Goal: Transaction & Acquisition: Purchase product/service

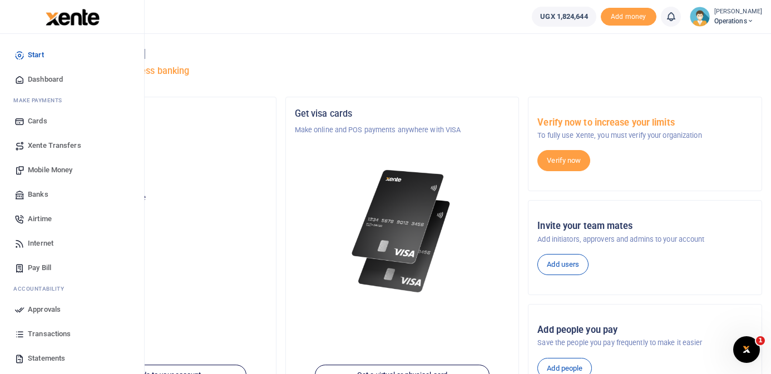
click at [58, 171] on span "Mobile Money" at bounding box center [50, 170] width 45 height 11
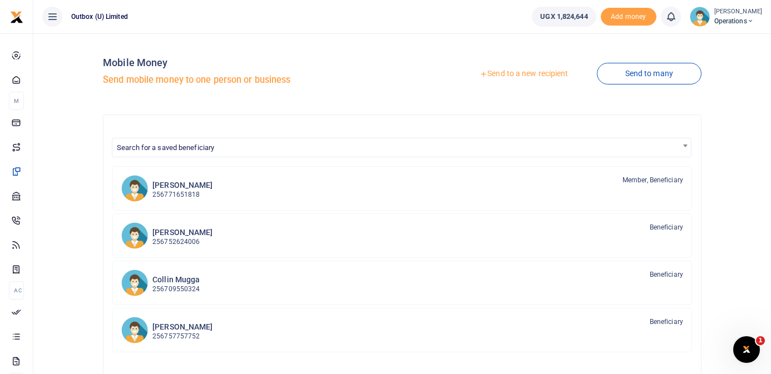
click at [508, 77] on link "Send to a new recipient" at bounding box center [523, 74] width 145 height 20
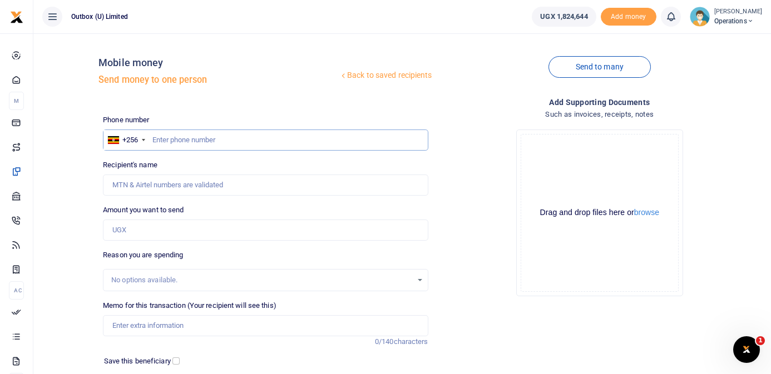
click at [205, 139] on input "text" at bounding box center [265, 140] width 325 height 21
paste input "78764894"
click at [239, 94] on div "Back to saved recipients Mobile money Send money to one person" at bounding box center [265, 73] width 334 height 63
click at [243, 141] on input "78764894" at bounding box center [265, 140] width 325 height 21
type input "78764834"
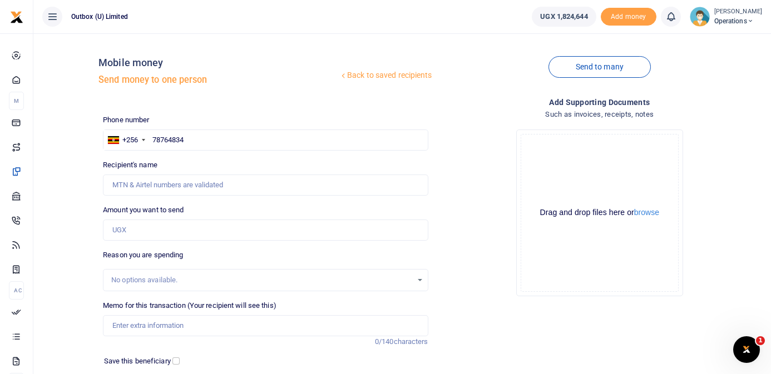
click at [275, 78] on h5 "Send money to one person" at bounding box center [218, 80] width 240 height 11
drag, startPoint x: 211, startPoint y: 137, endPoint x: 107, endPoint y: 130, distance: 104.3
click at [112, 131] on div "+256 Uganda +256 78764834" at bounding box center [265, 140] width 325 height 21
click at [197, 141] on input "text" at bounding box center [265, 140] width 325 height 21
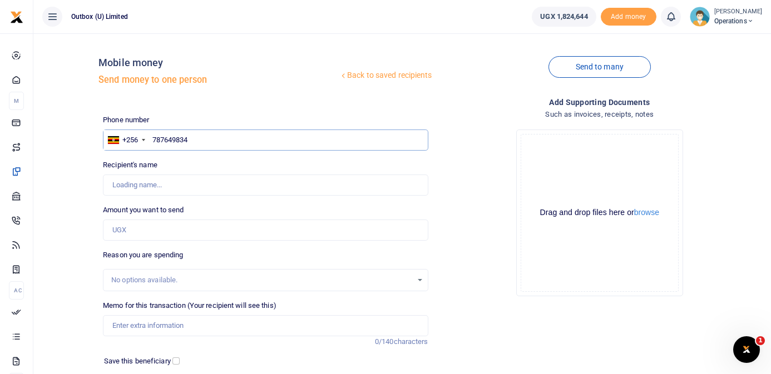
type input "787649834"
click at [260, 86] on div "Mobile money Send money to one person" at bounding box center [218, 74] width 240 height 34
type input "Hillary Kanyamwenge Amumpaire"
click at [174, 227] on input "Amount you want to send" at bounding box center [265, 230] width 325 height 21
click at [129, 228] on input "51" at bounding box center [265, 230] width 325 height 21
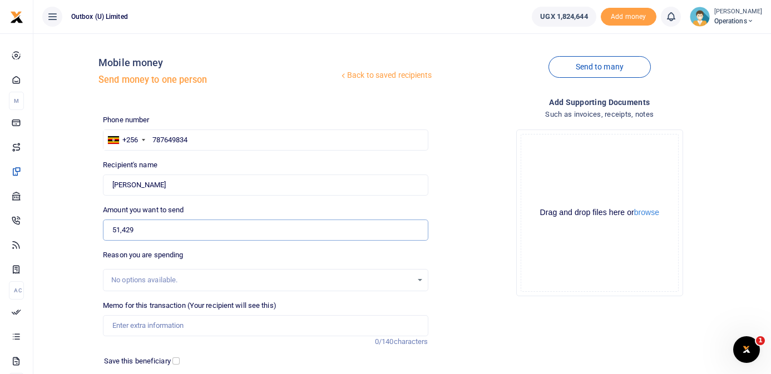
type input "51,429"
click at [181, 332] on input "Memo for this transaction (Your recipient will see this)" at bounding box center [265, 325] width 325 height 21
type input "Hi Innovator being transport reimbursement for visit to Jora shoes"
click at [647, 211] on button "browse" at bounding box center [646, 213] width 25 height 8
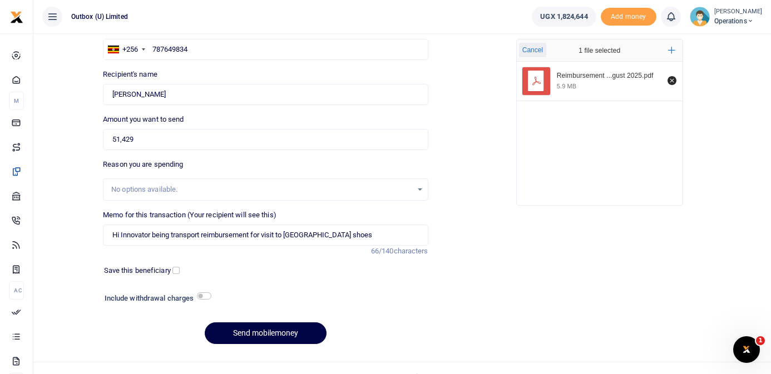
scroll to position [107, 0]
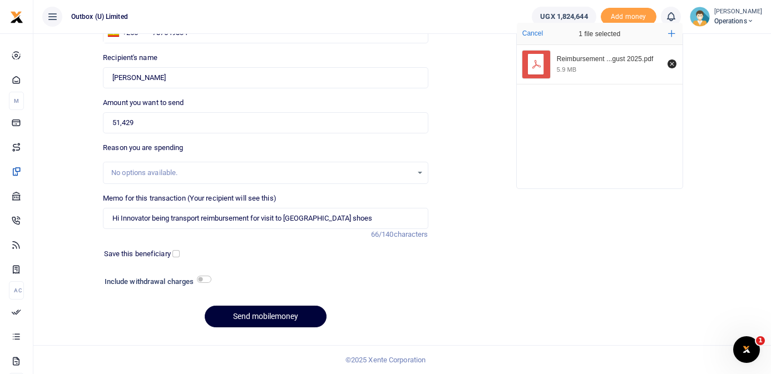
click at [270, 319] on button "Send mobilemoney" at bounding box center [266, 317] width 122 height 22
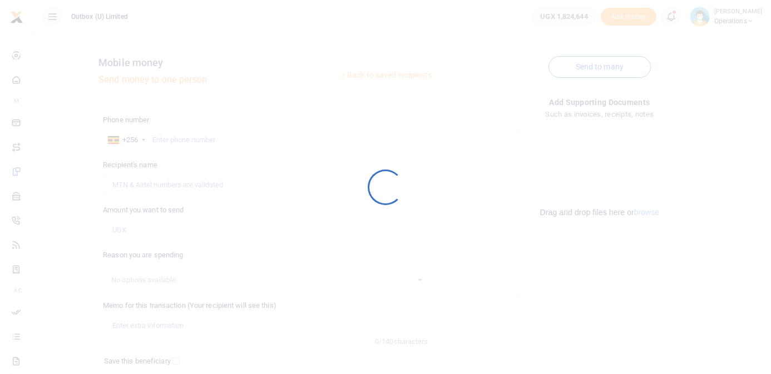
scroll to position [107, 0]
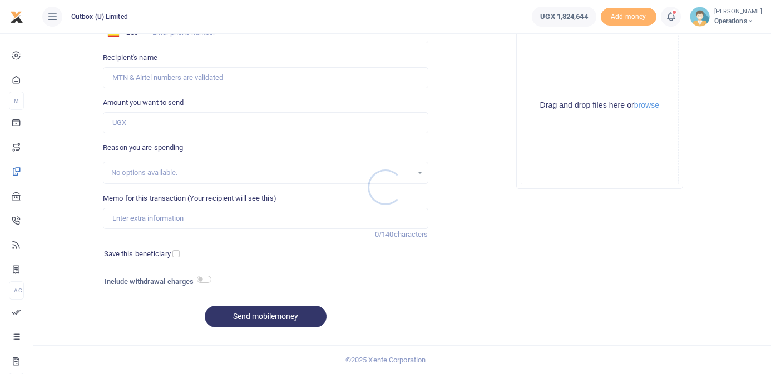
click at [19, 77] on div at bounding box center [385, 187] width 771 height 374
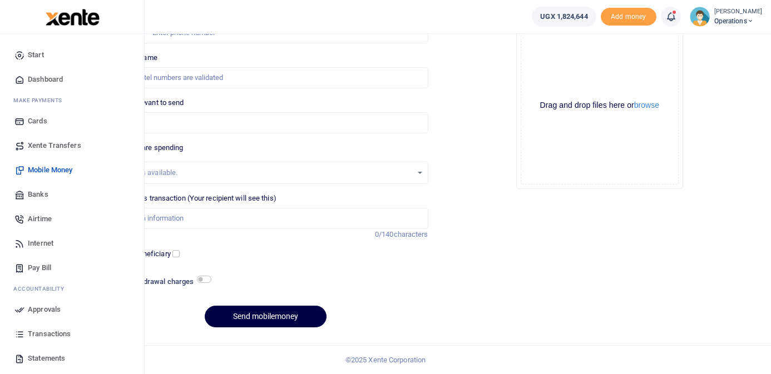
click at [48, 78] on span "Dashboard" at bounding box center [45, 79] width 35 height 11
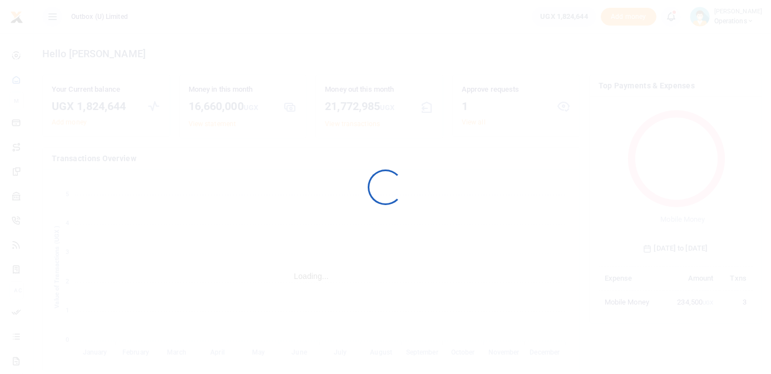
scroll to position [156, 154]
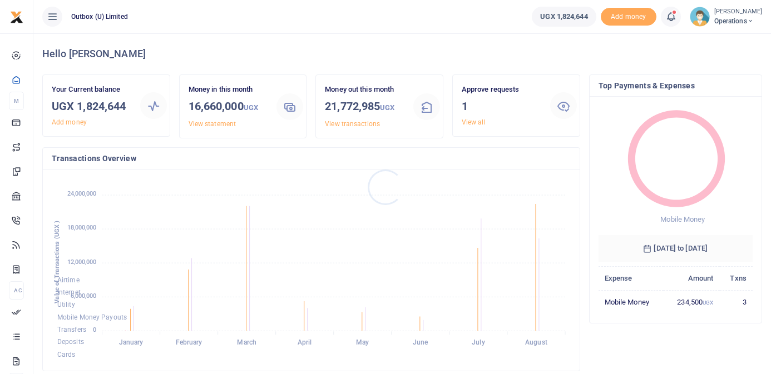
click at [478, 125] on div at bounding box center [385, 187] width 771 height 374
click at [478, 125] on link "View all" at bounding box center [474, 122] width 24 height 8
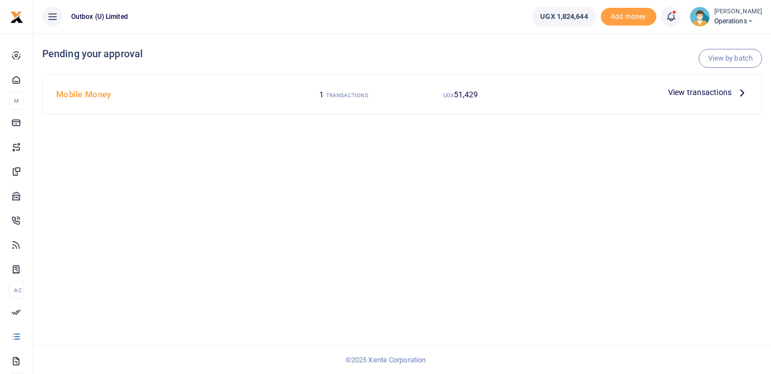
click at [742, 92] on icon at bounding box center [742, 92] width 12 height 12
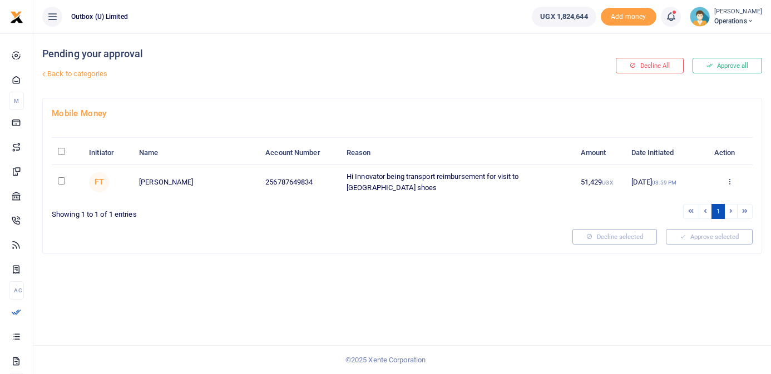
click at [731, 182] on icon at bounding box center [729, 181] width 7 height 8
click at [700, 200] on link "Approve" at bounding box center [689, 200] width 88 height 16
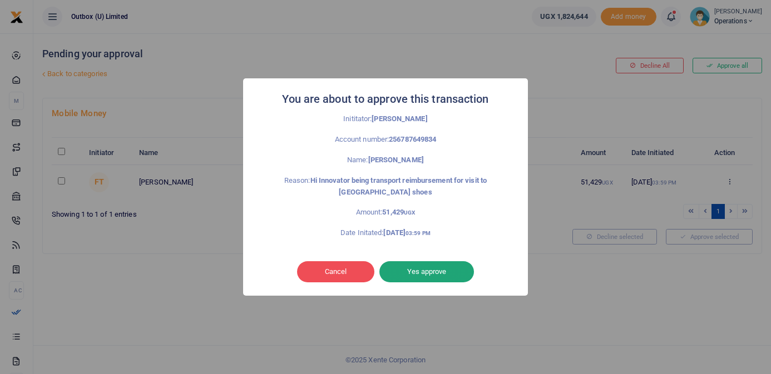
click at [456, 273] on button "Yes approve" at bounding box center [426, 271] width 95 height 21
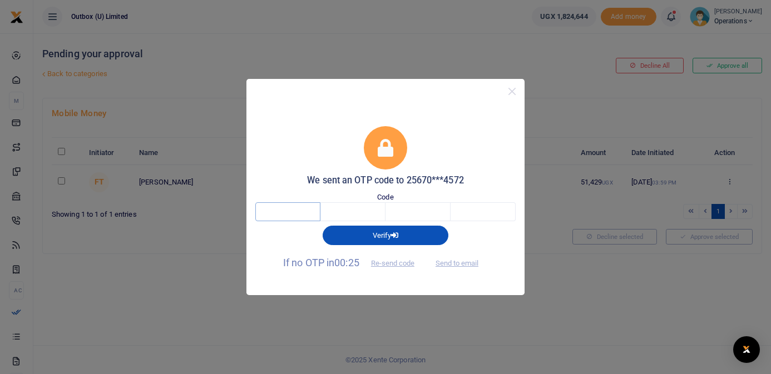
click at [313, 213] on input "text" at bounding box center [287, 211] width 65 height 19
type input "1"
type input "9"
type input "4"
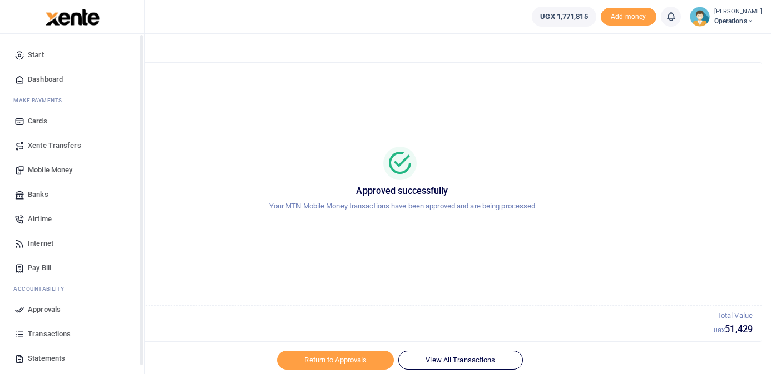
click at [32, 76] on span "Dashboard" at bounding box center [45, 79] width 35 height 11
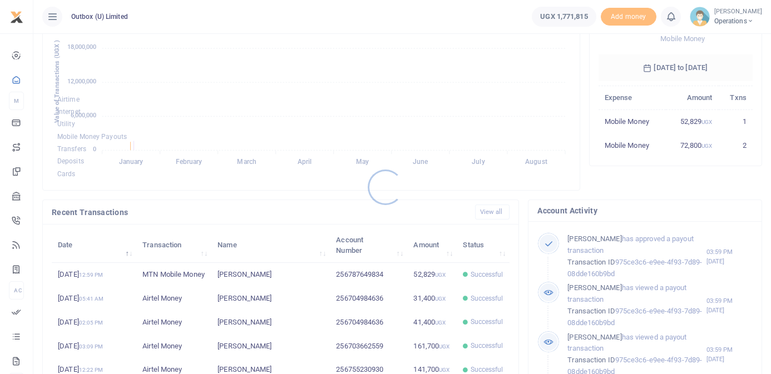
scroll to position [221, 0]
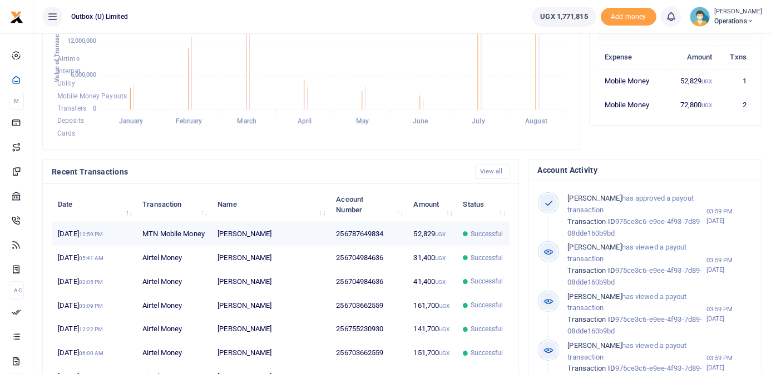
click at [372, 243] on td "256787649834" at bounding box center [368, 235] width 77 height 24
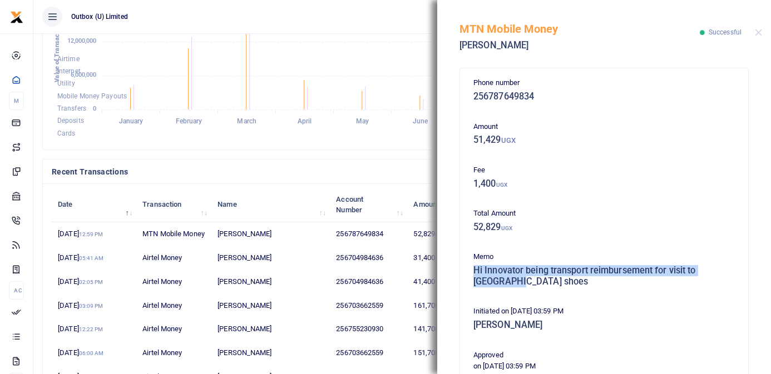
drag, startPoint x: 497, startPoint y: 284, endPoint x: 466, endPoint y: 270, distance: 34.1
click at [466, 270] on div "Phone number 256787649834 Amount 51,429 UGX Fee 1,400 UGX Total Amount 52,829 U…" at bounding box center [604, 326] width 288 height 516
copy h5 "Hi Innovator being transport reimbursement for visit to [GEOGRAPHIC_DATA] shoes"
click at [760, 34] on button "Close" at bounding box center [758, 32] width 7 height 7
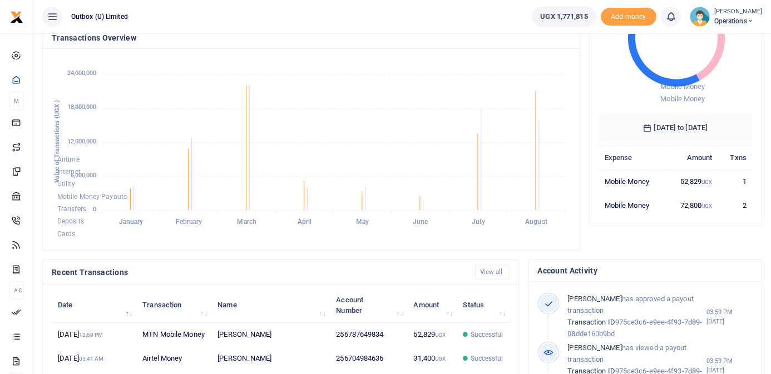
scroll to position [0, 0]
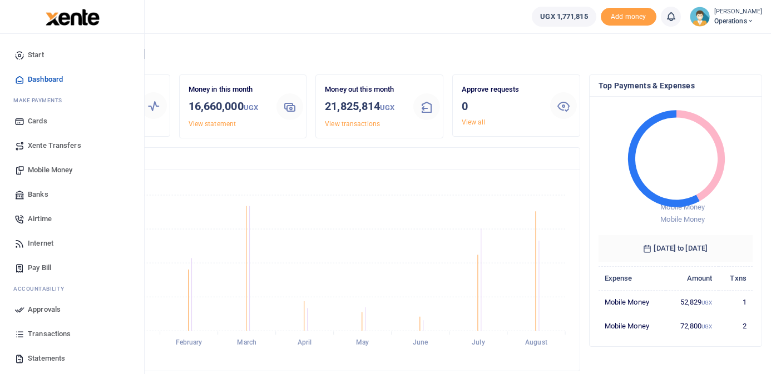
click at [52, 167] on span "Mobile Money" at bounding box center [50, 170] width 45 height 11
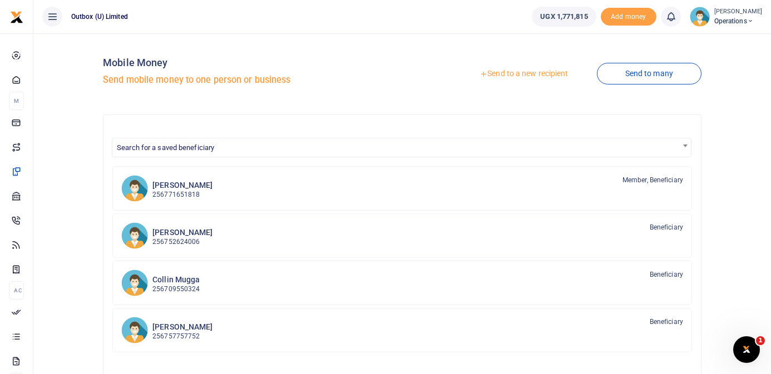
click at [528, 72] on link "Send to a new recipient" at bounding box center [523, 74] width 145 height 20
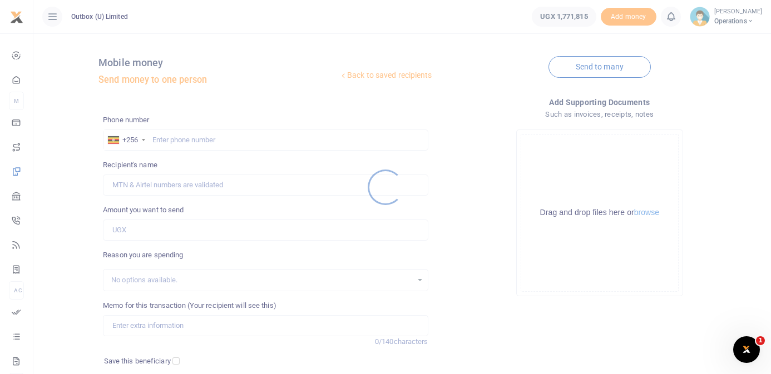
click at [221, 141] on div at bounding box center [385, 187] width 771 height 374
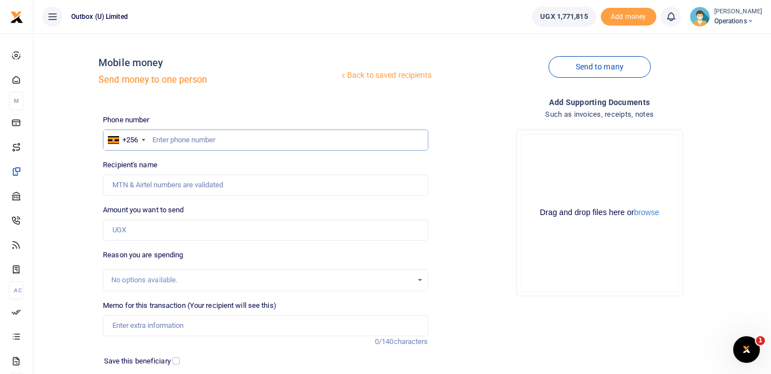
click at [197, 138] on input "text" at bounding box center [265, 140] width 325 height 21
type input "703662559"
type input "[PERSON_NAME]"
type input "703662559"
click at [250, 92] on div "Back to saved recipients Mobile money Send money to one person" at bounding box center [265, 73] width 334 height 63
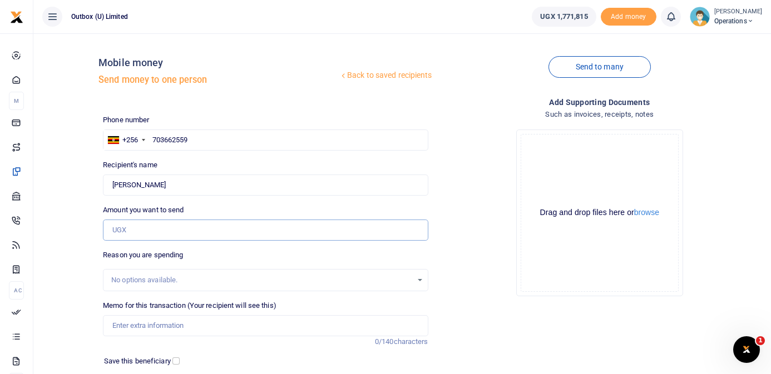
click at [190, 231] on input "Amount you want to send" at bounding box center [265, 230] width 325 height 21
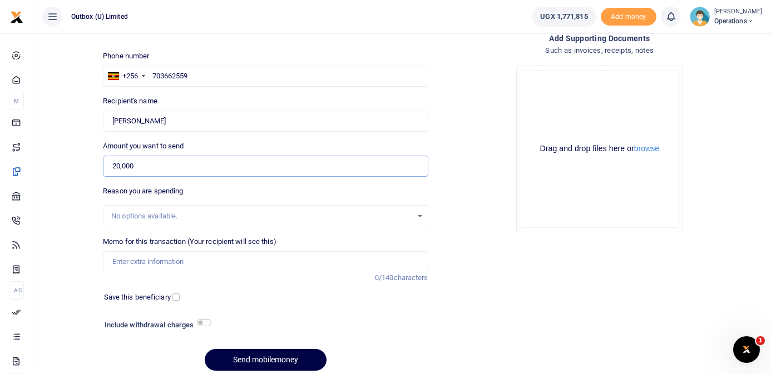
scroll to position [71, 0]
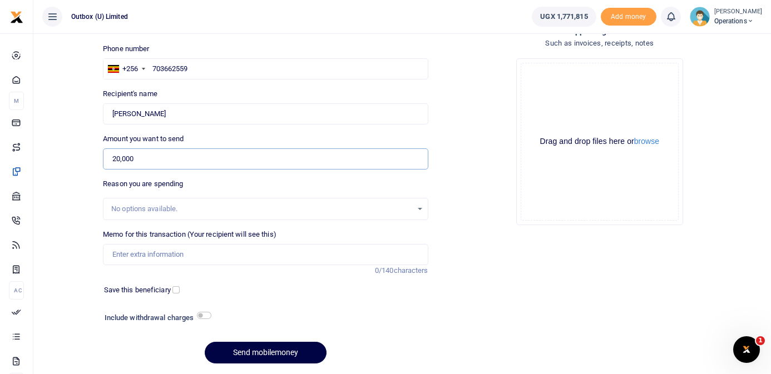
type input "20,000"
click at [201, 253] on input "Memo for this transaction (Your recipient will see this)" at bounding box center [265, 254] width 325 height 21
type input "Hi Innovator being lunch for Godwin on Wednesday 20th Aug 2025"
click at [247, 349] on button "Send mobilemoney" at bounding box center [266, 353] width 122 height 22
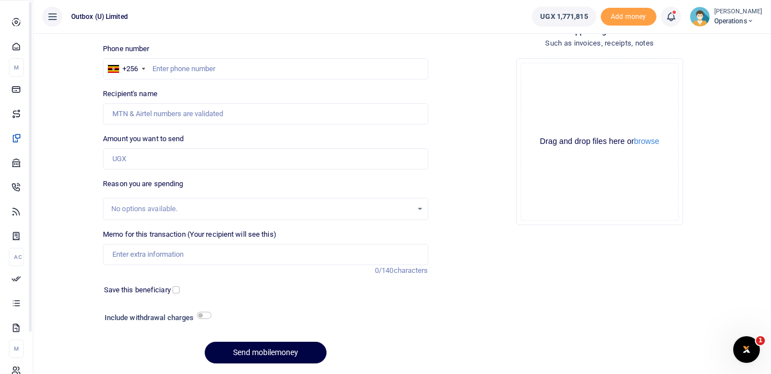
click at [17, 51] on icon at bounding box center [16, 46] width 10 height 10
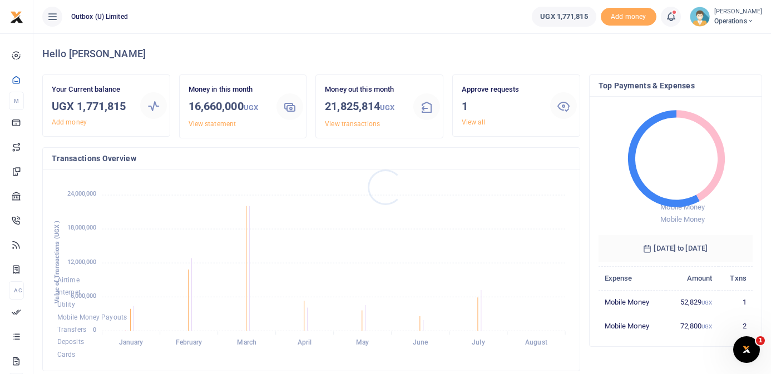
click at [479, 120] on div at bounding box center [385, 187] width 771 height 374
click at [479, 121] on link "View all" at bounding box center [474, 122] width 24 height 8
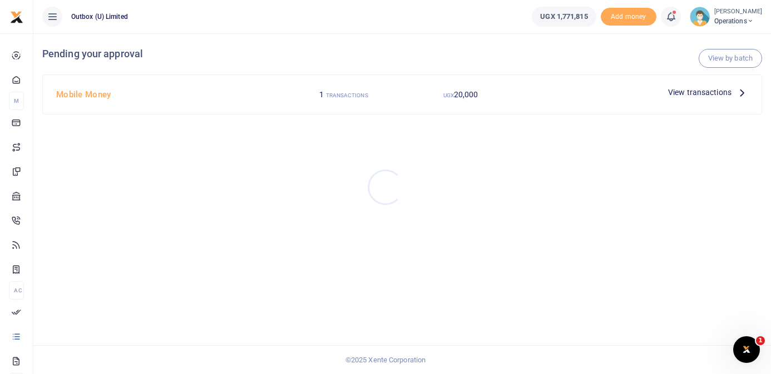
click at [742, 91] on div at bounding box center [385, 187] width 771 height 374
click at [739, 93] on icon at bounding box center [742, 92] width 12 height 12
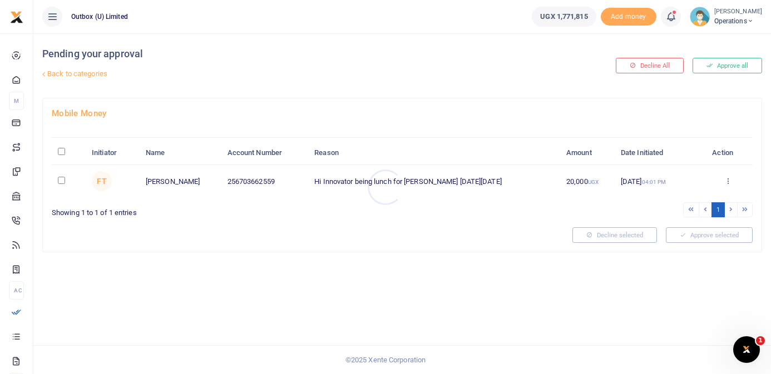
click at [729, 179] on div at bounding box center [385, 187] width 771 height 374
click at [729, 182] on icon at bounding box center [727, 181] width 7 height 8
click at [694, 200] on link "Approve" at bounding box center [687, 200] width 88 height 16
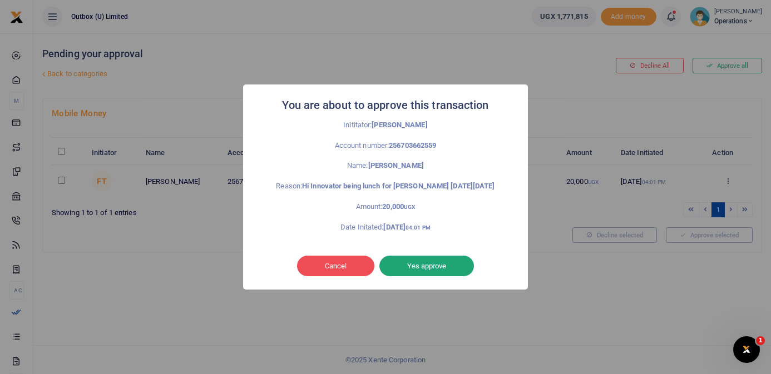
click at [456, 270] on button "Yes approve" at bounding box center [426, 266] width 95 height 21
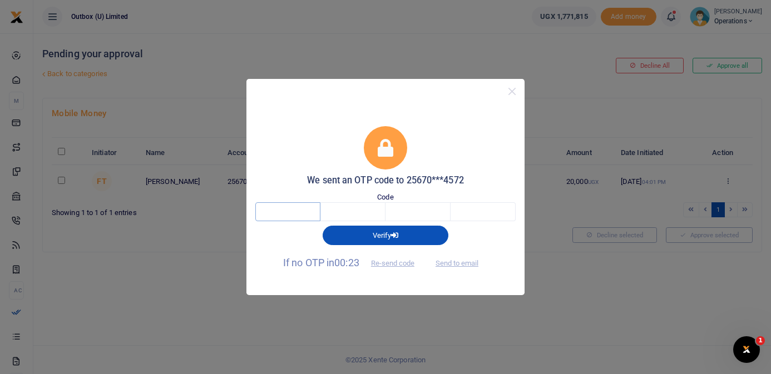
click at [302, 213] on input "text" at bounding box center [287, 211] width 65 height 19
type input "1"
type input "9"
type input "3"
